Goal: Information Seeking & Learning: Learn about a topic

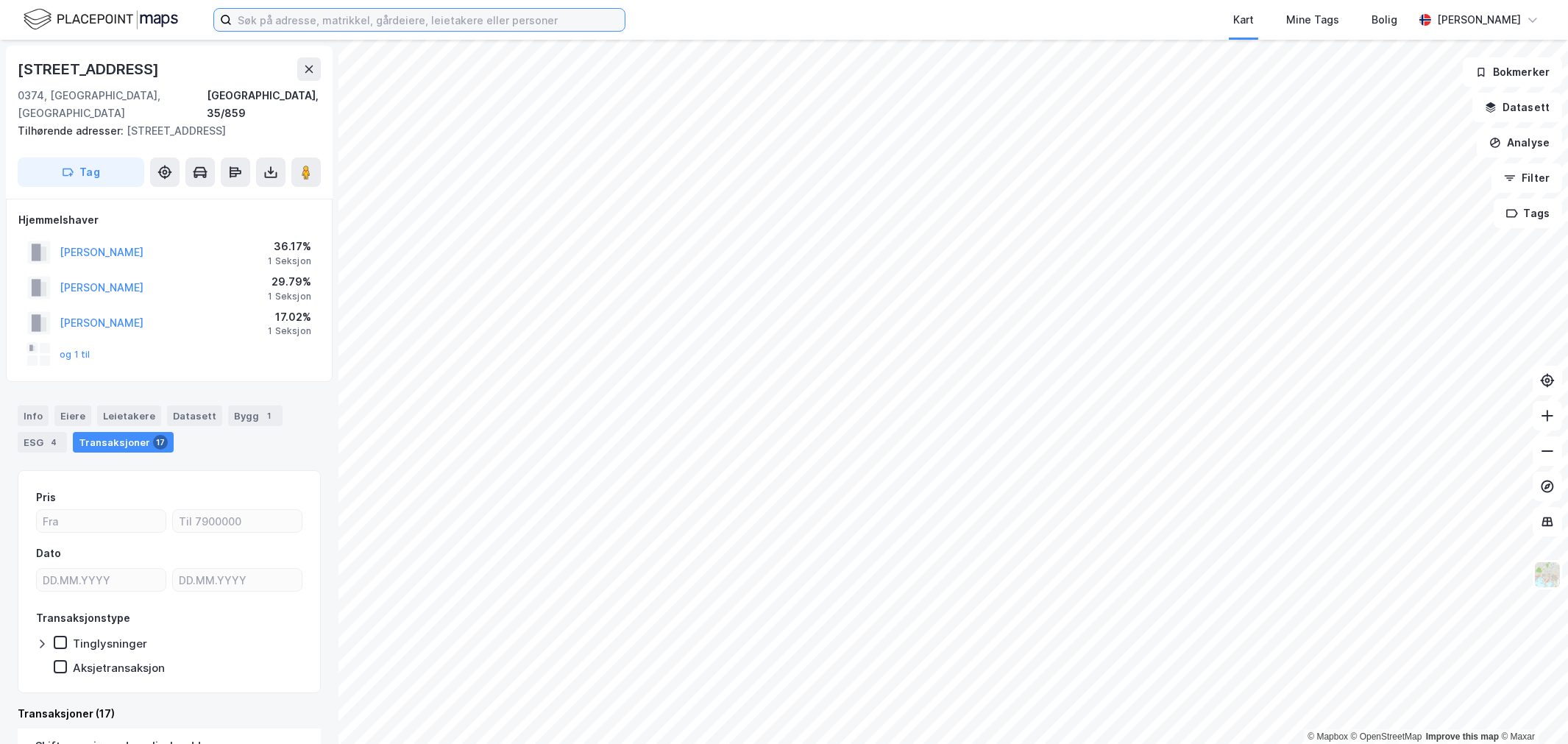
click at [255, 15] on input at bounding box center [427, 20] width 392 height 22
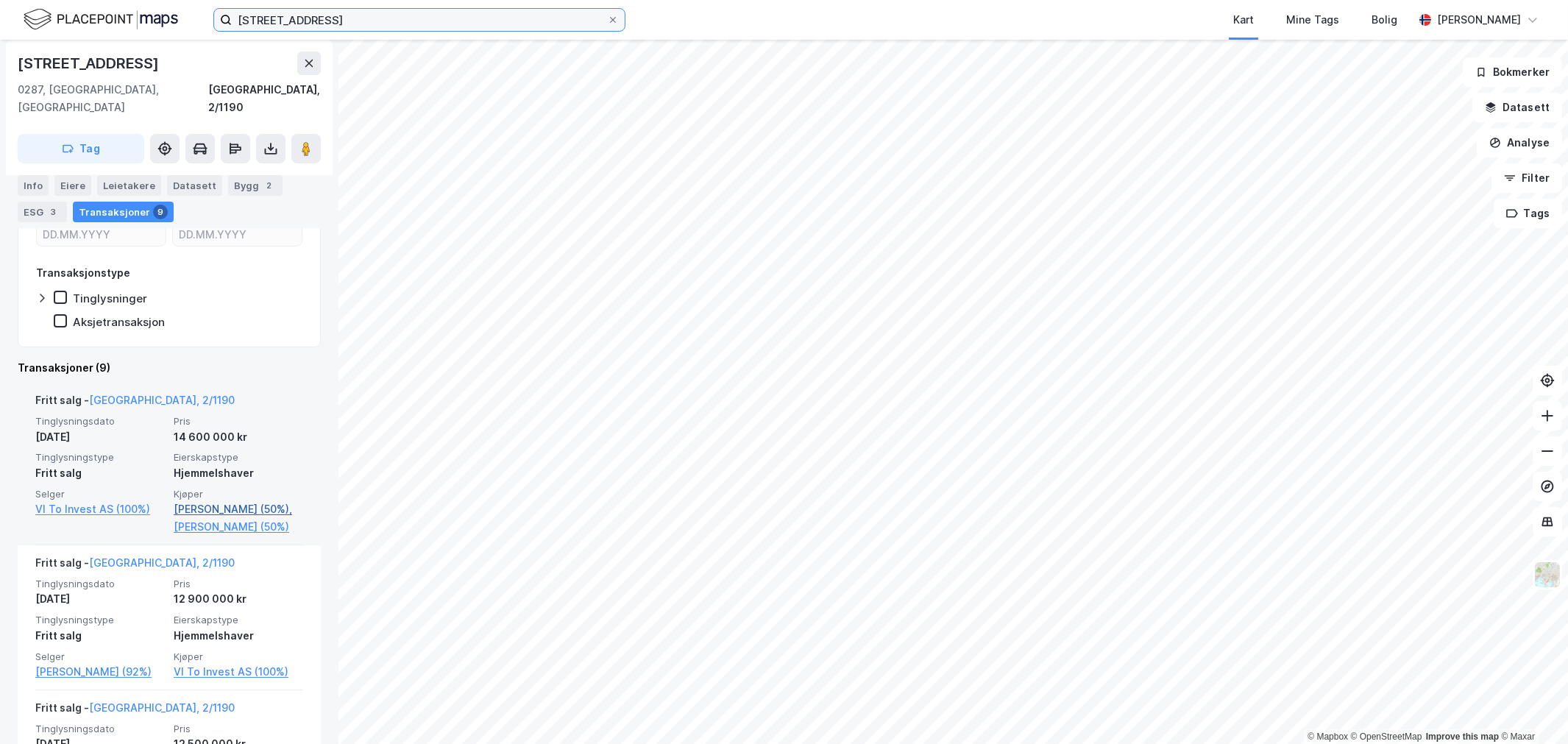
scroll to position [327, 0]
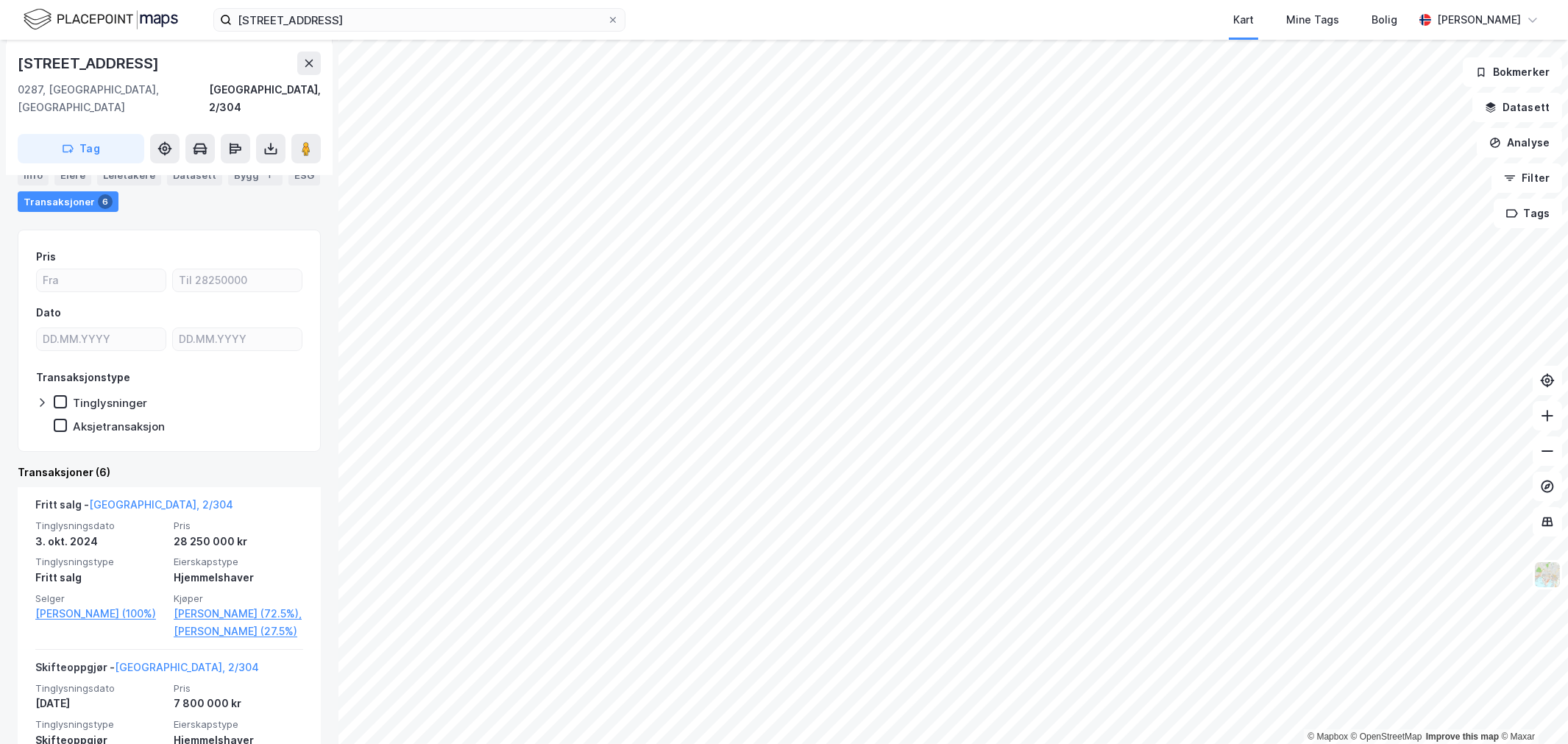
scroll to position [164, 0]
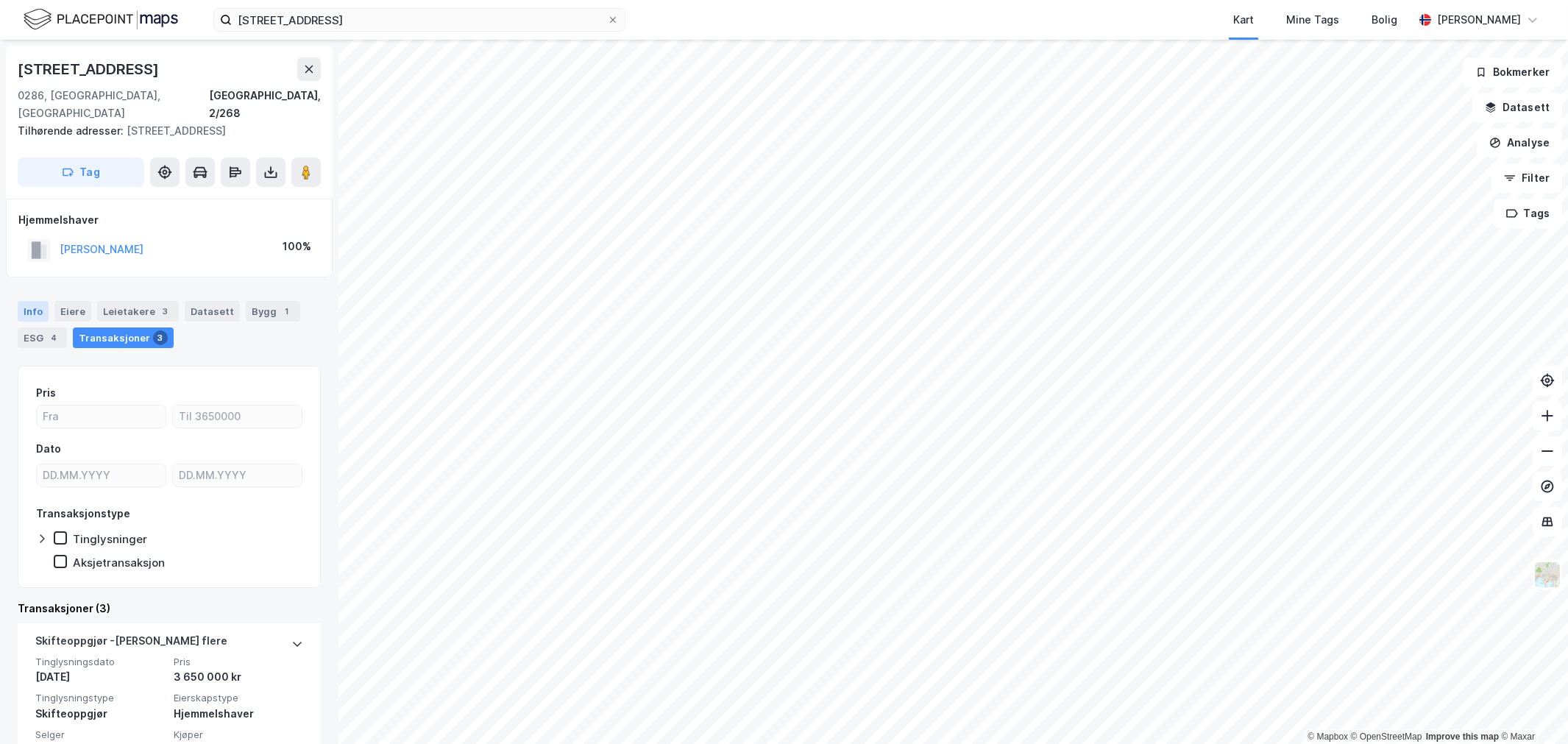
click at [39, 301] on div "Info" at bounding box center [33, 311] width 31 height 20
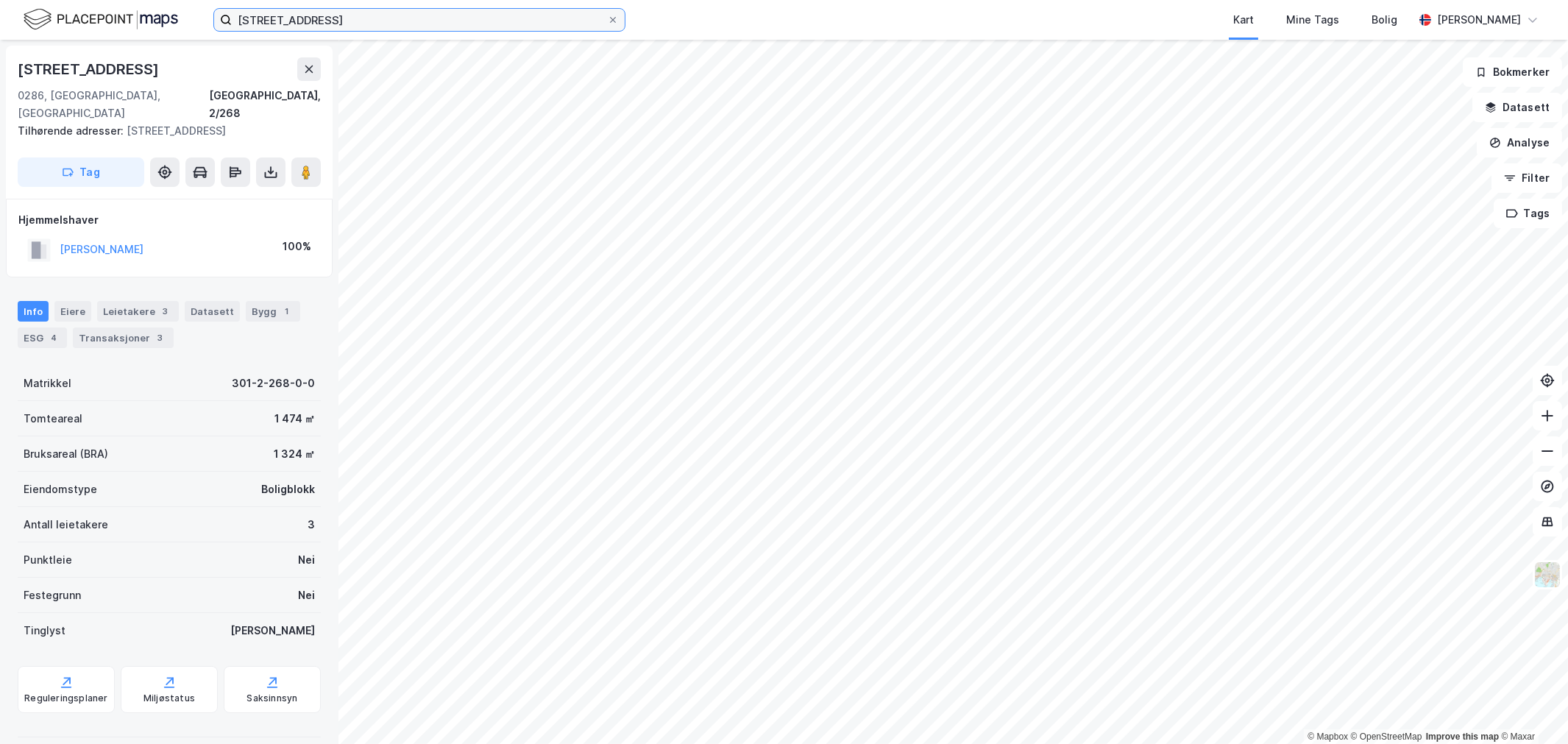
click at [256, 18] on input "[STREET_ADDRESS]" at bounding box center [419, 20] width 376 height 22
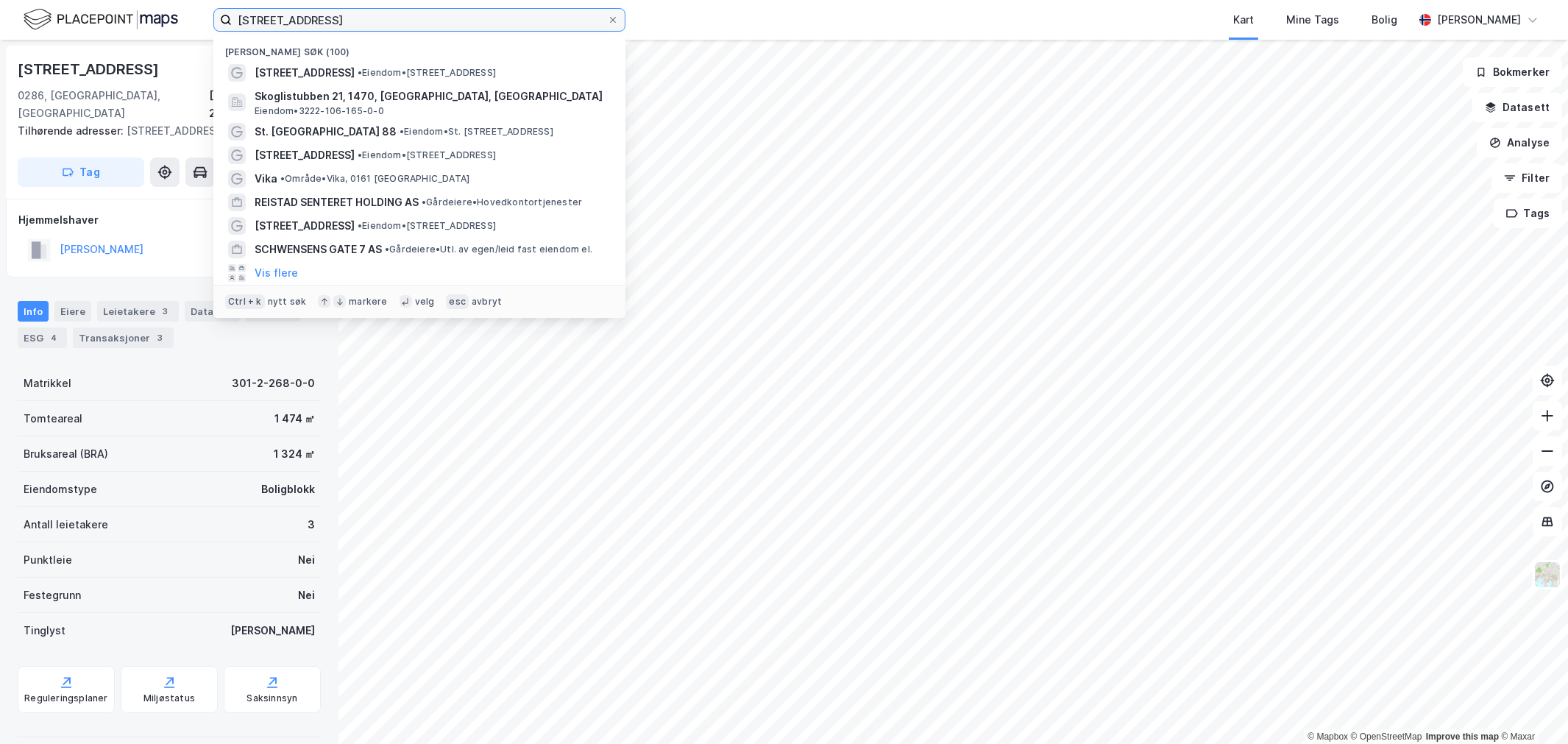
click at [256, 18] on input "[STREET_ADDRESS]" at bounding box center [419, 20] width 376 height 22
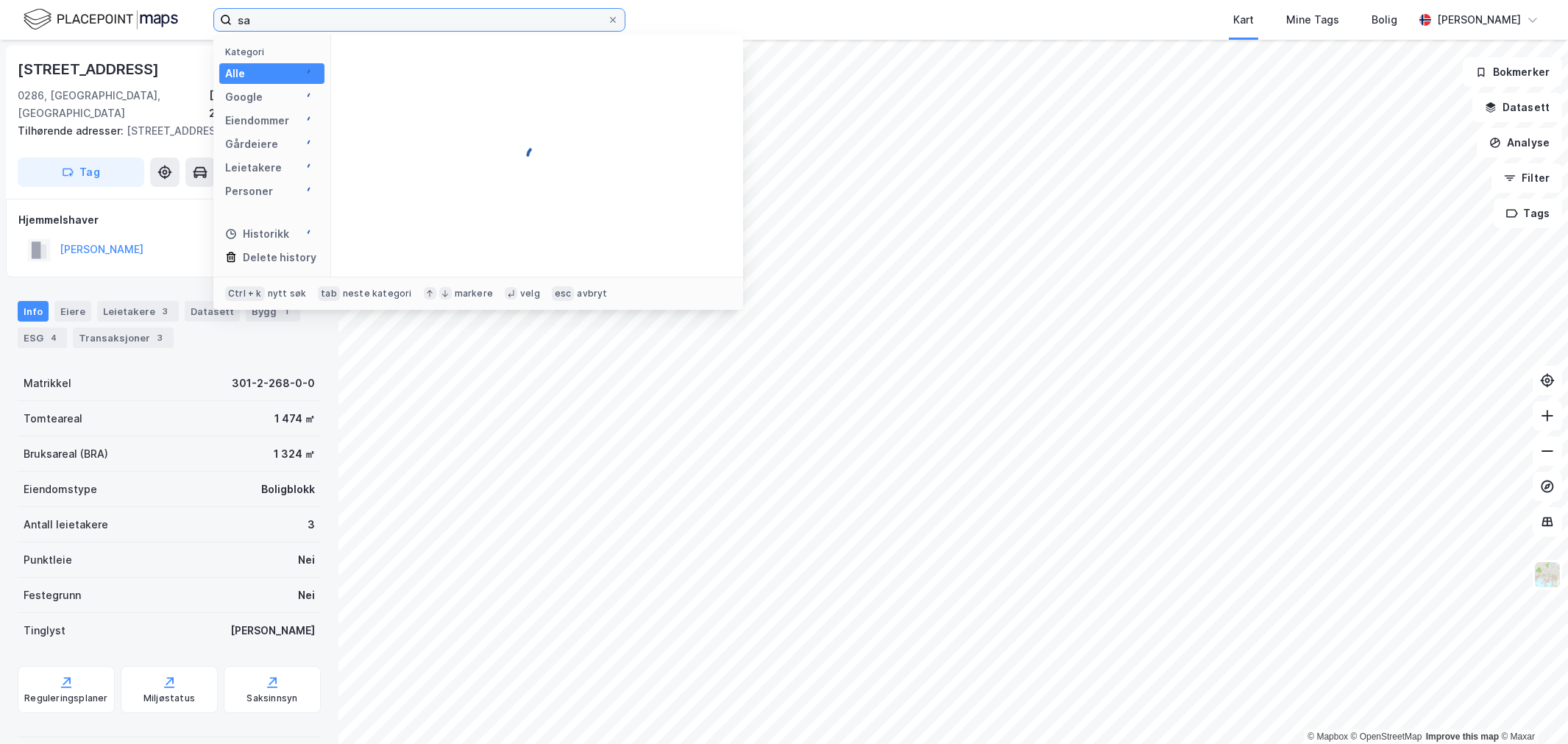
type input "s"
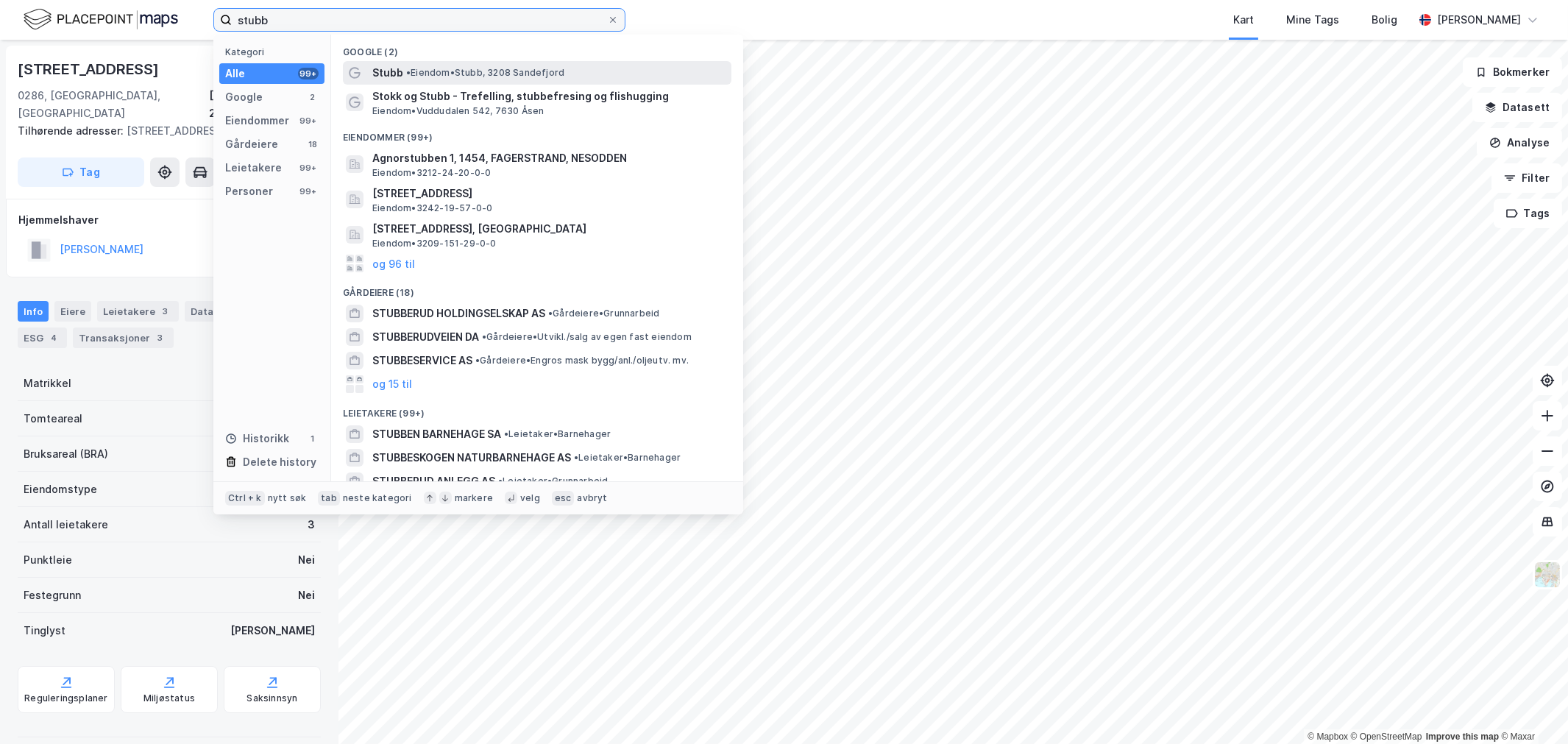
type input "stubb"
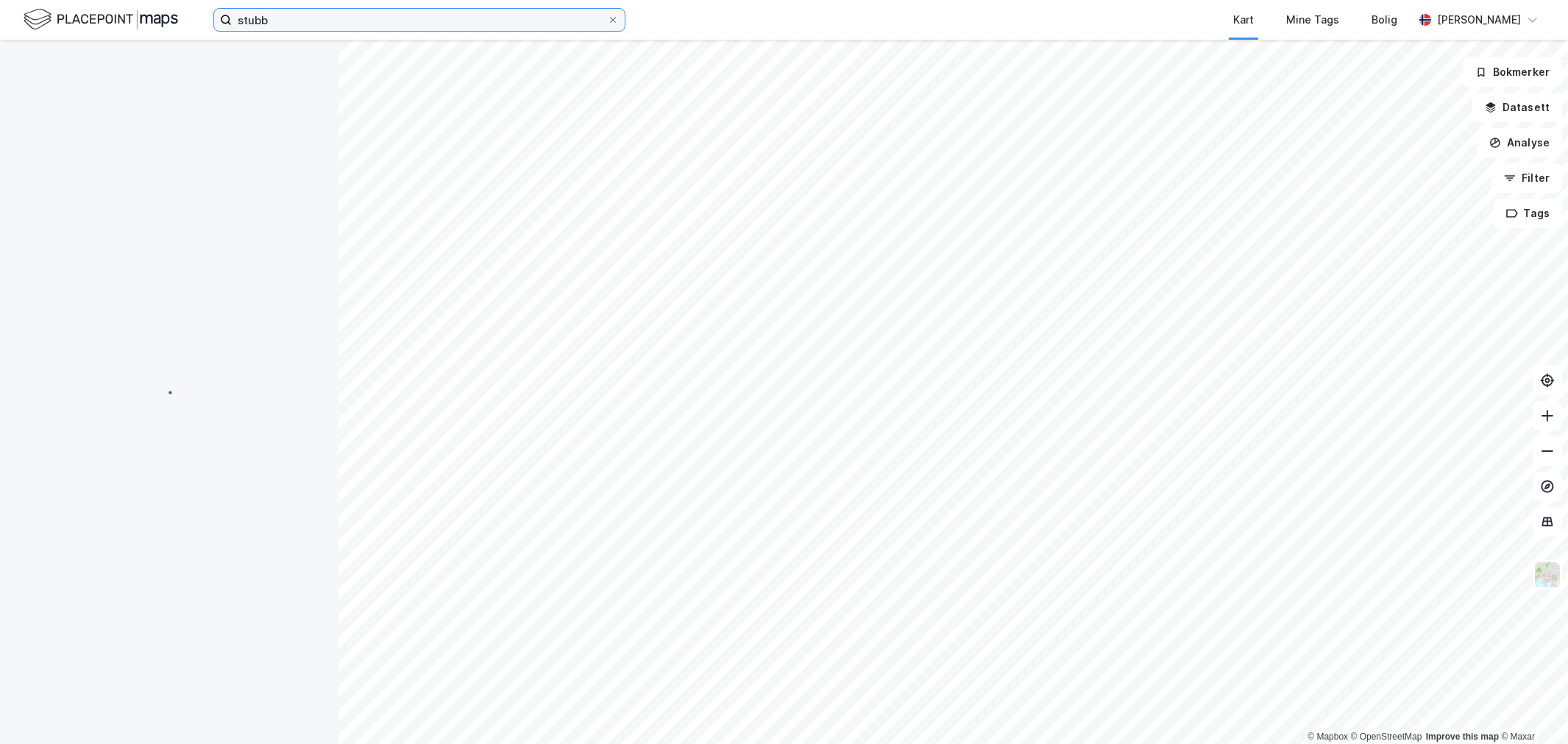
scroll to position [56, 0]
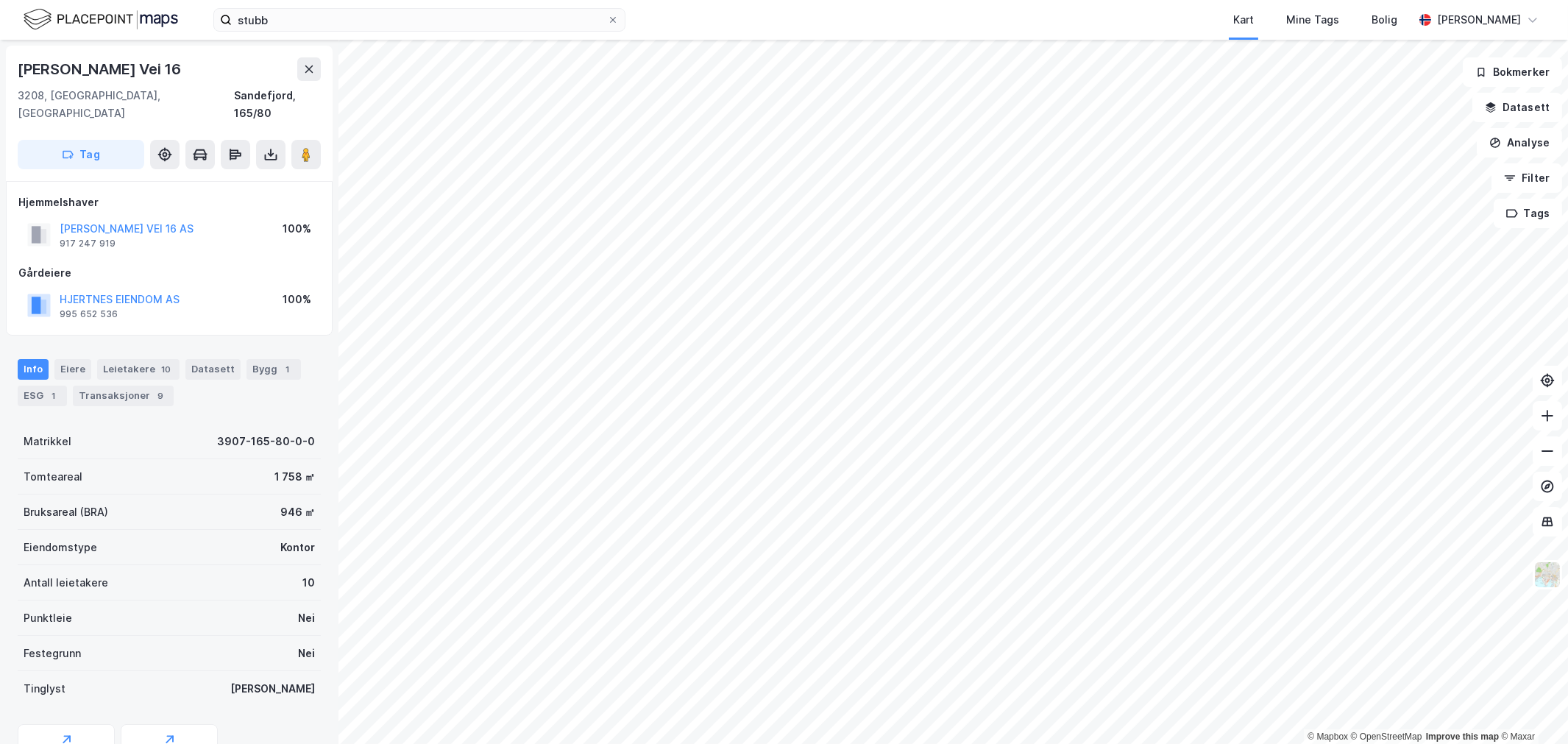
scroll to position [1, 0]
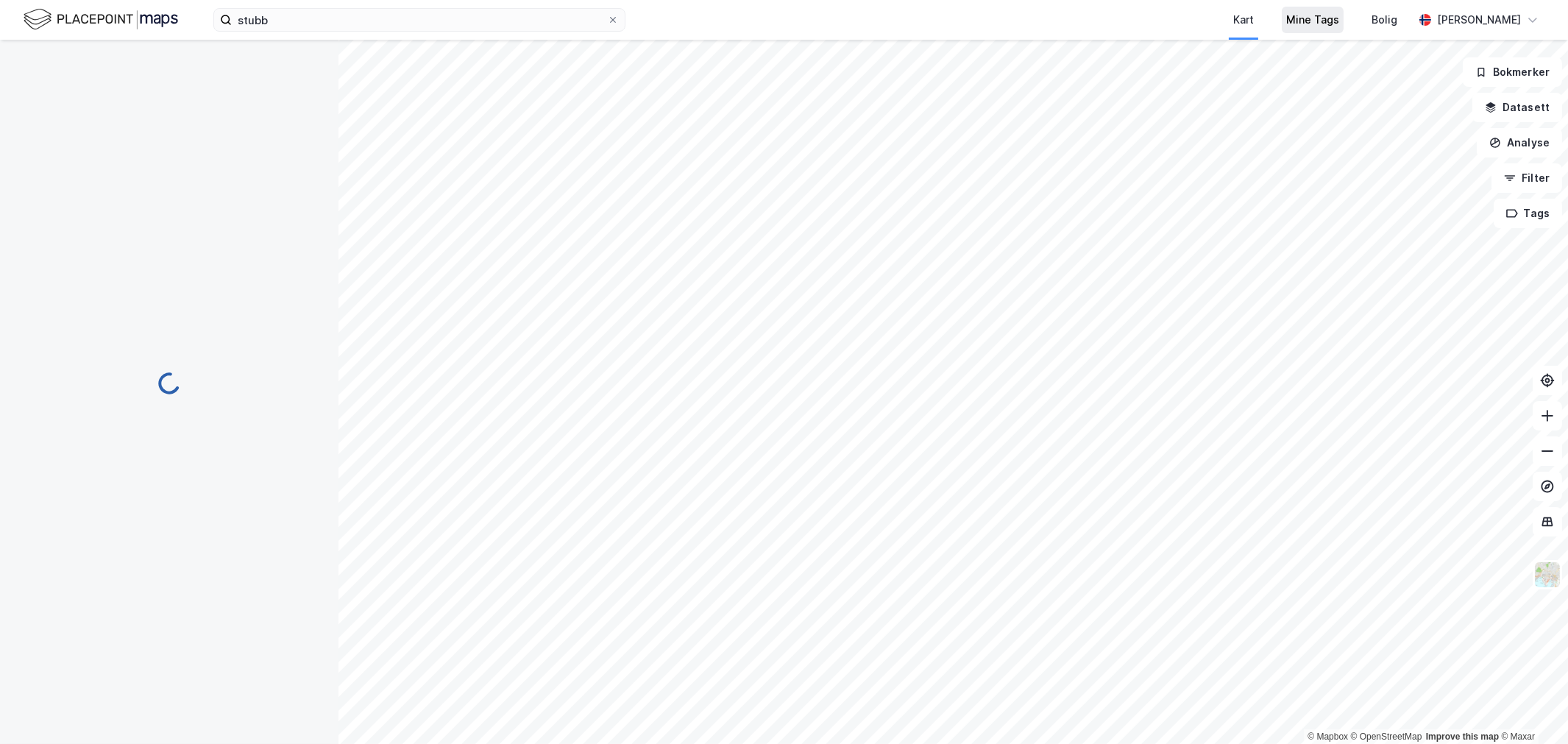
scroll to position [1, 0]
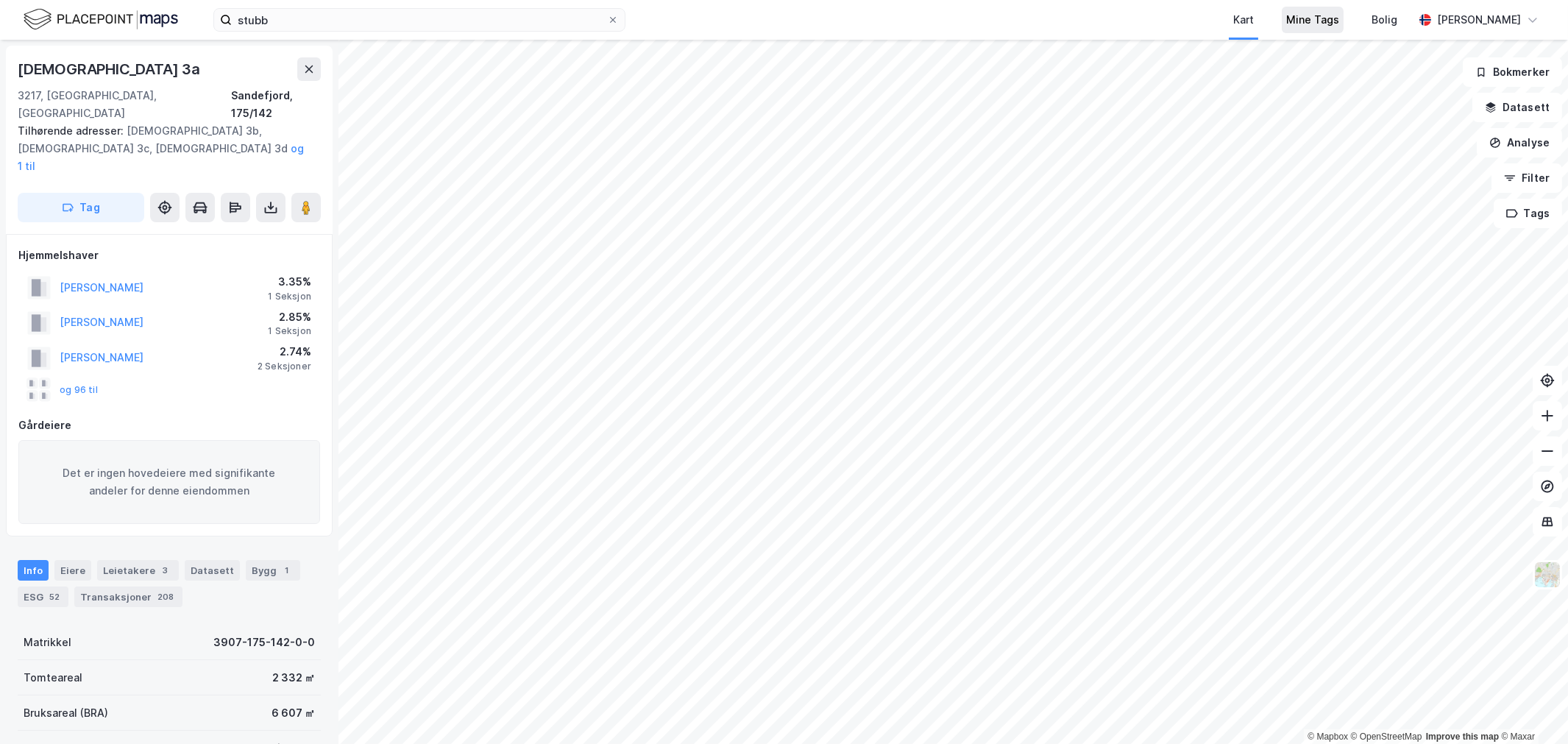
scroll to position [1, 0]
